Goal: Information Seeking & Learning: Understand process/instructions

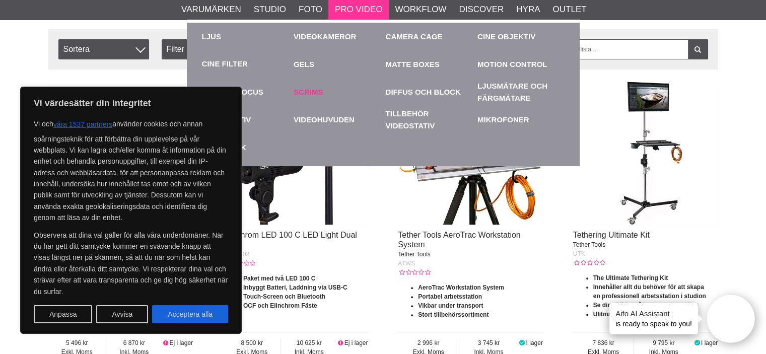
scroll to position [403, 0]
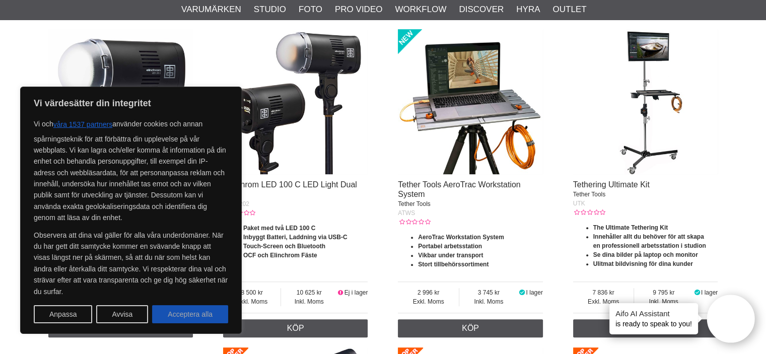
click at [202, 314] on button "Acceptera alla" at bounding box center [190, 314] width 76 height 18
checkbox input "true"
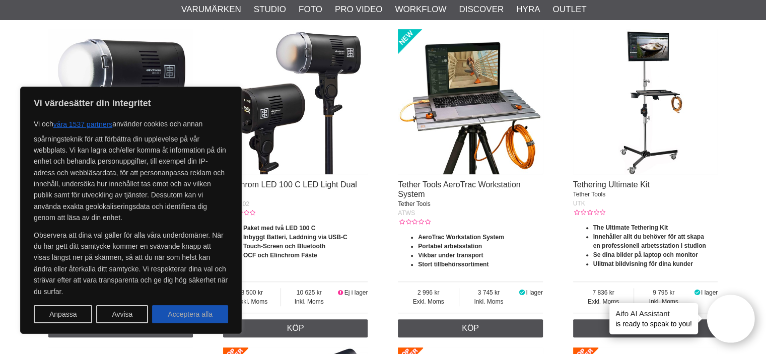
checkbox input "true"
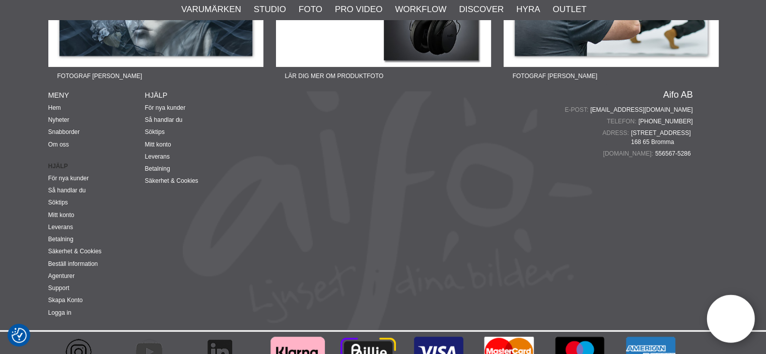
scroll to position [2579, 0]
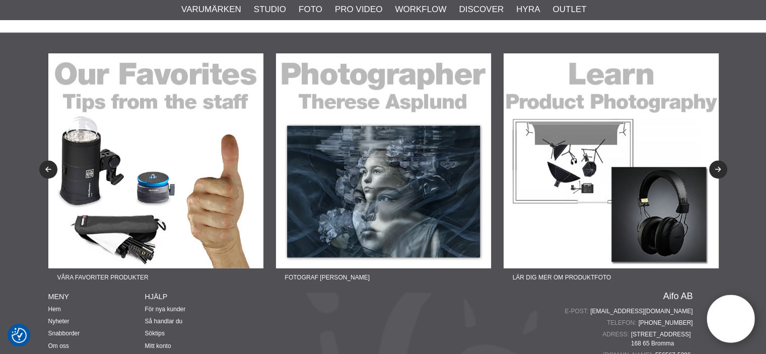
scroll to position [2579, 0]
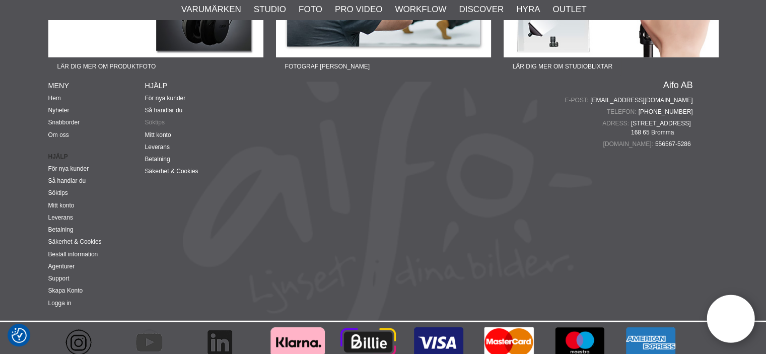
click at [159, 119] on link "Söktips" at bounding box center [155, 122] width 20 height 7
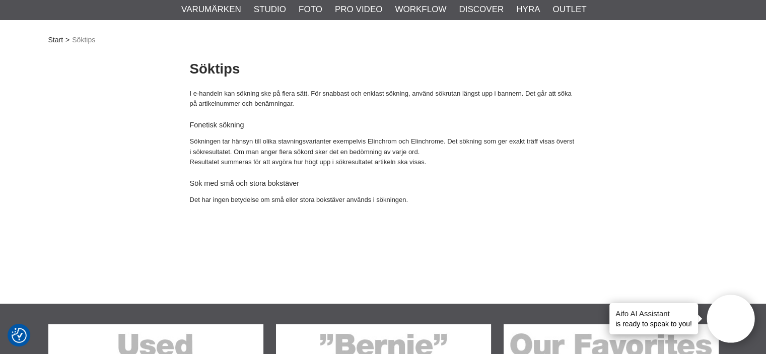
scroll to position [101, 0]
